Goal: Transaction & Acquisition: Purchase product/service

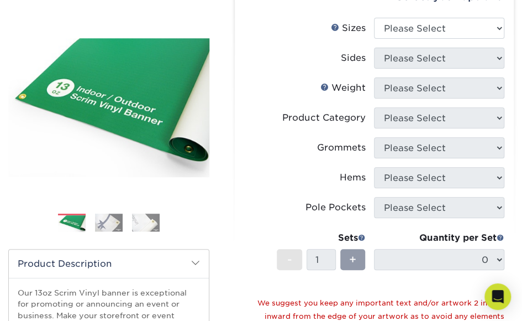
scroll to position [111, 0]
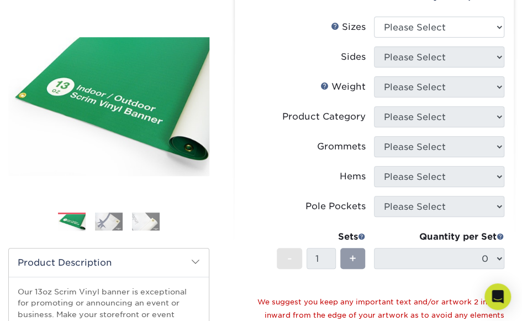
click at [106, 230] on img at bounding box center [109, 221] width 28 height 18
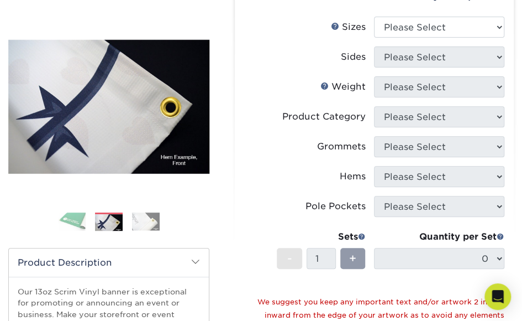
click at [145, 230] on img at bounding box center [146, 221] width 28 height 18
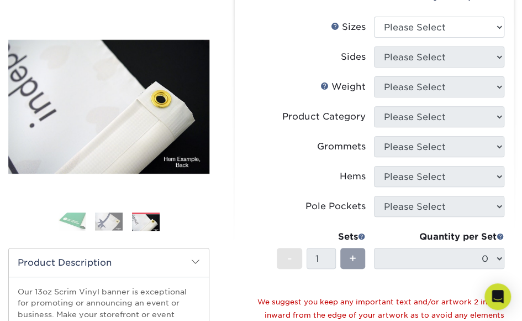
click at [110, 226] on img at bounding box center [109, 221] width 28 height 18
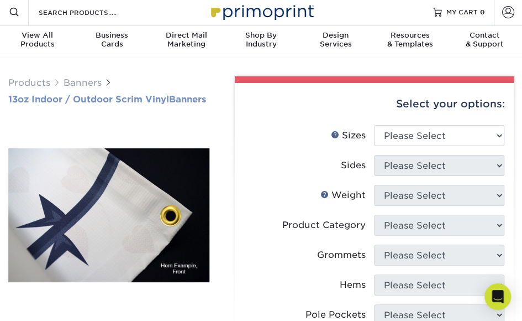
scroll to position [0, 0]
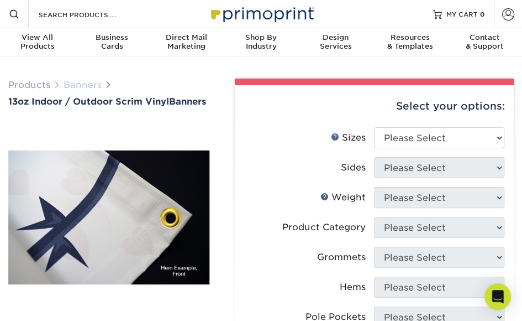
click at [80, 83] on link "Banners" at bounding box center [83, 85] width 38 height 11
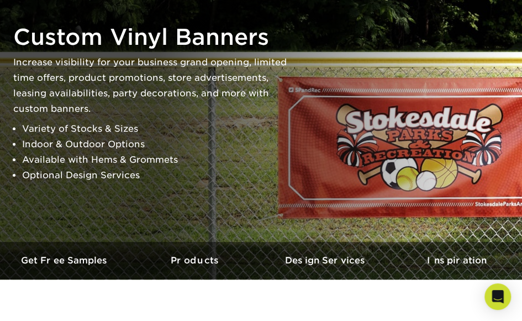
scroll to position [2, 0]
